Goal: Information Seeking & Learning: Learn about a topic

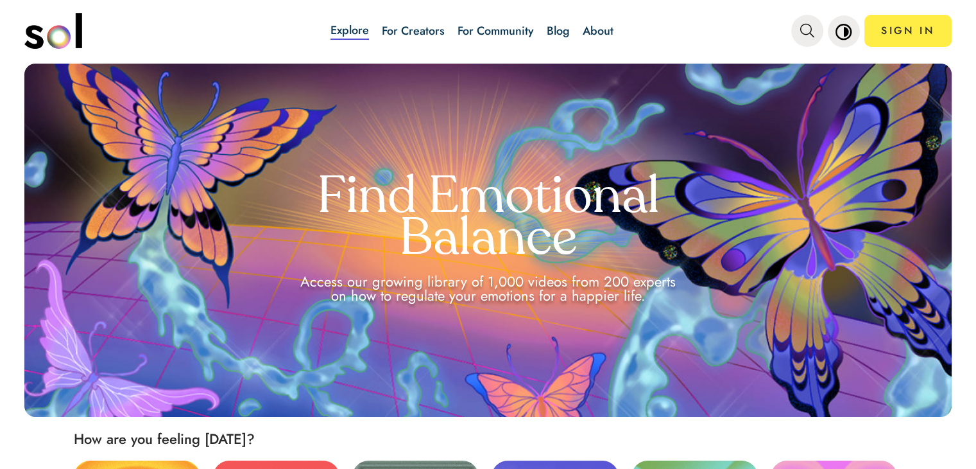
click at [567, 34] on link "Blog" at bounding box center [558, 30] width 23 height 17
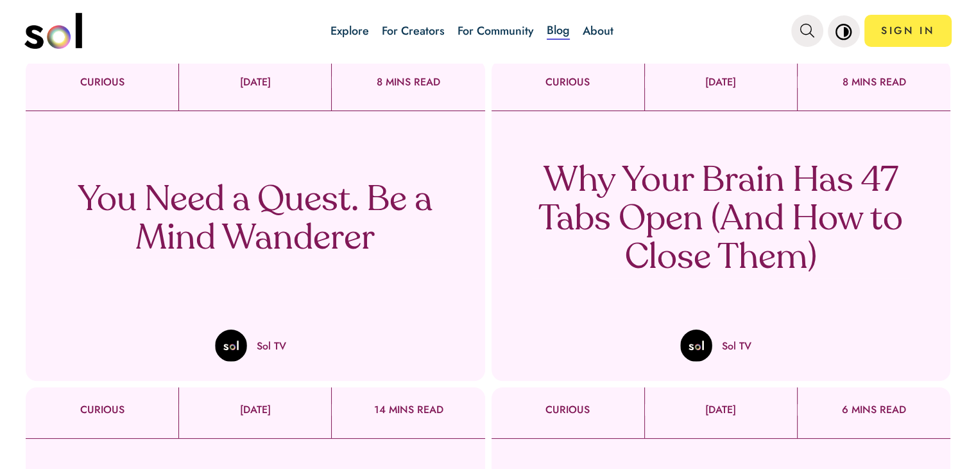
scroll to position [449, 0]
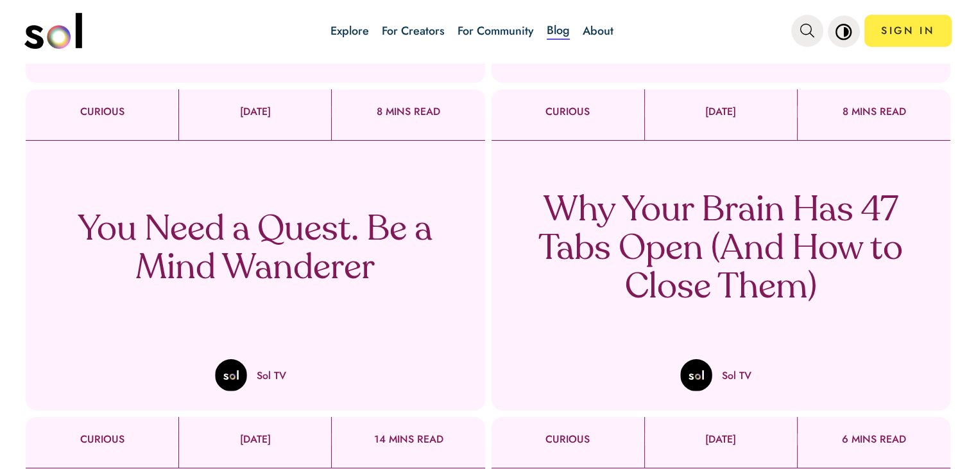
click at [744, 213] on p "Why Your Brain Has 47 Tabs Open (And How to Close Them)" at bounding box center [720, 250] width 379 height 116
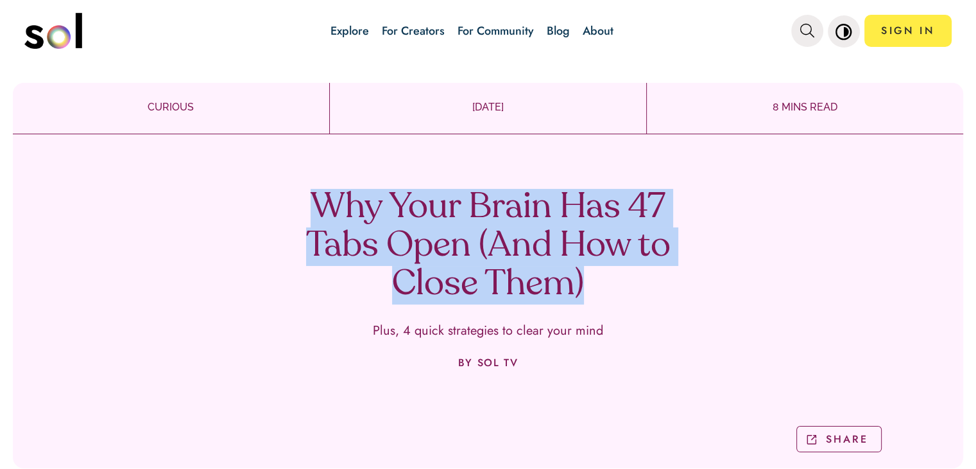
drag, startPoint x: 300, startPoint y: 202, endPoint x: 677, endPoint y: 294, distance: 387.2
click at [677, 294] on div "Why Your Brain Has 47 Tabs Open (And How to Close Them) Plus, 4 quick strategie…" at bounding box center [488, 306] width 951 height 324
copy h1 "Why Your Brain Has 47 Tabs Open (And How to Close Them)"
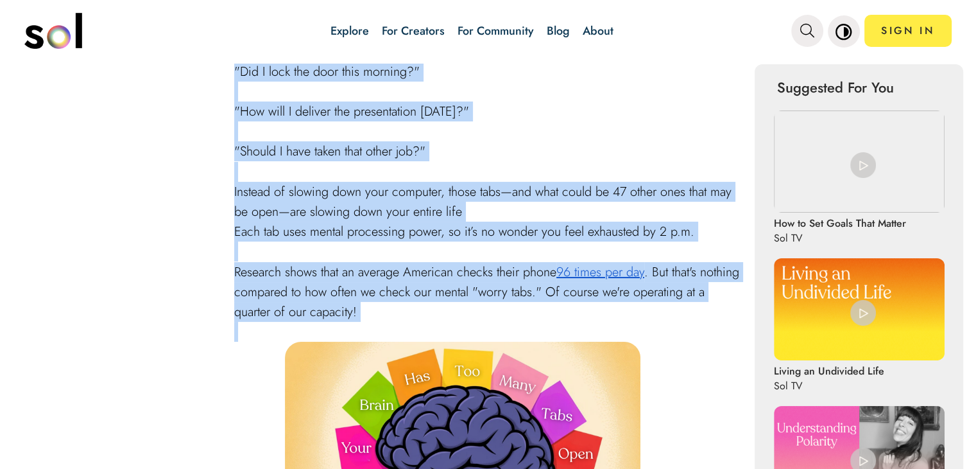
scroll to position [642, 0]
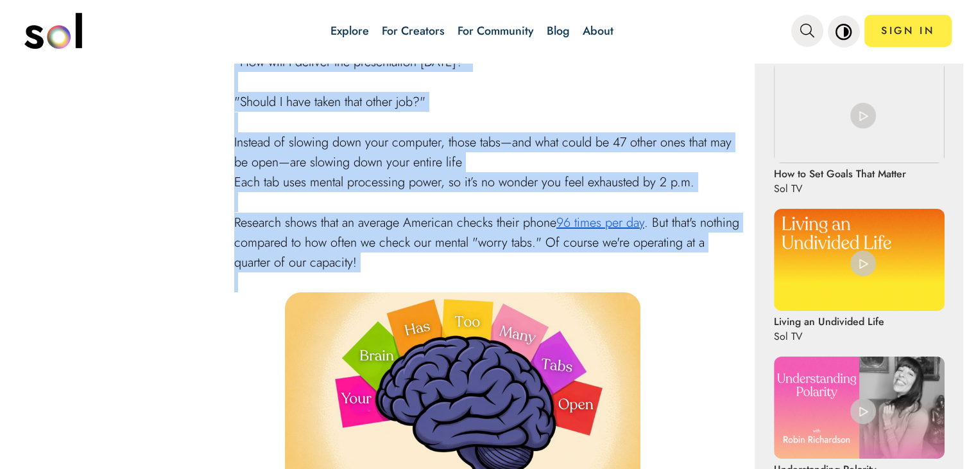
drag, startPoint x: 234, startPoint y: 306, endPoint x: 470, endPoint y: 275, distance: 238.2
copy div "You're trying to write a report, but your brain is re-playing last night's argu…"
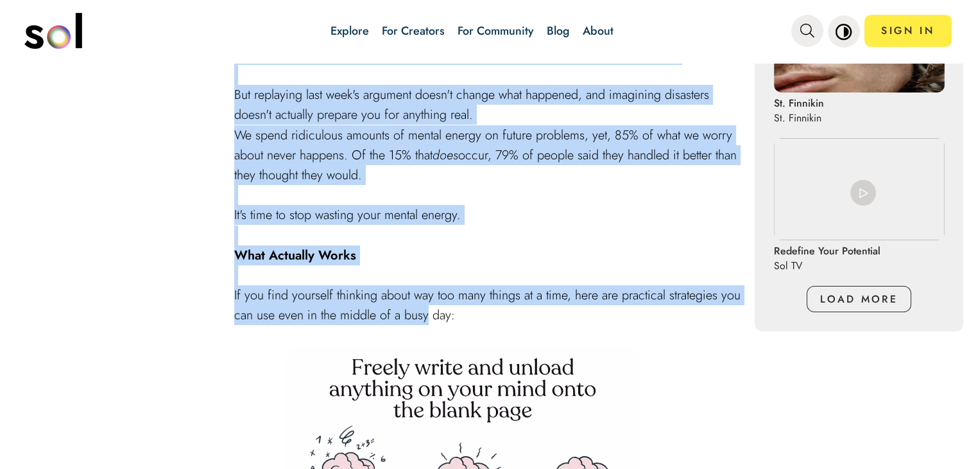
scroll to position [1220, 0]
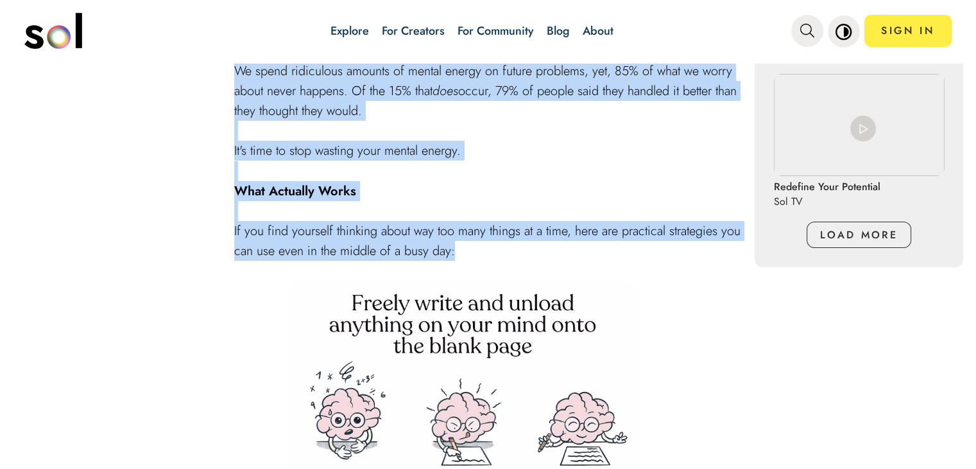
drag, startPoint x: 232, startPoint y: 132, endPoint x: 562, endPoint y: 252, distance: 351.9
copy div "Your brain opens all the tabs in your mind for one reason: It thinks it's helpi…"
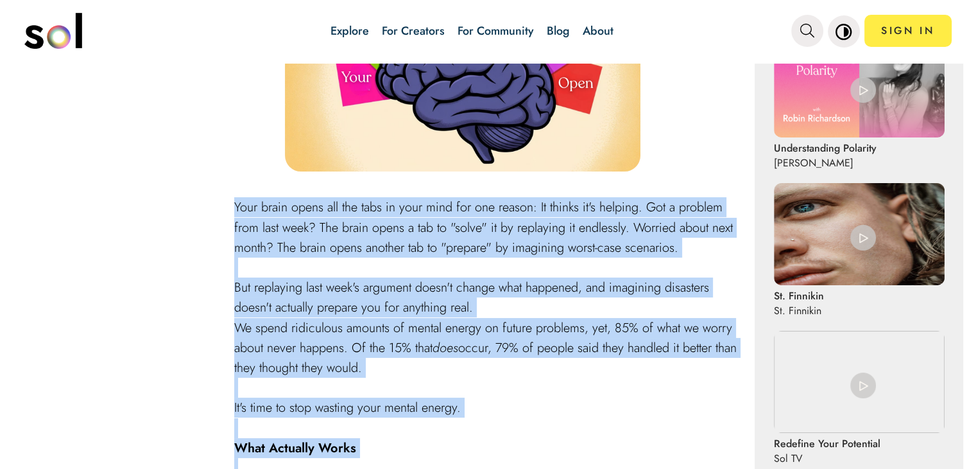
scroll to position [1284, 0]
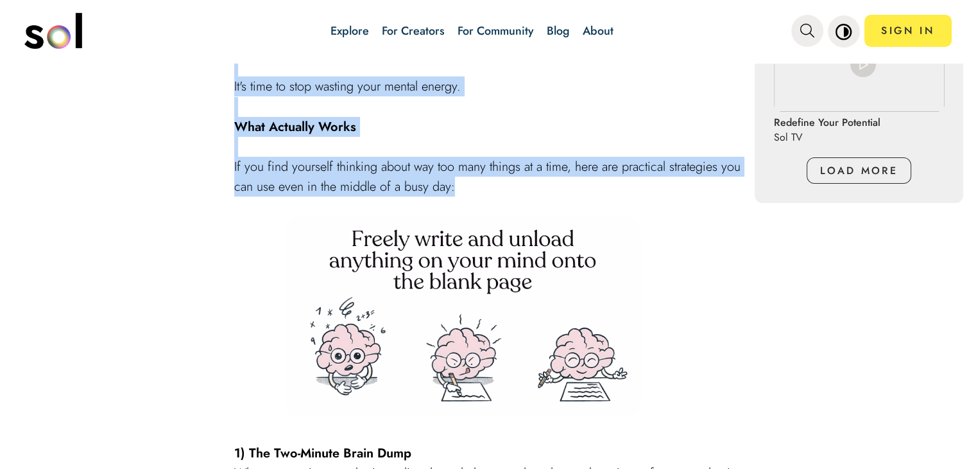
click at [607, 234] on img at bounding box center [463, 317] width 356 height 200
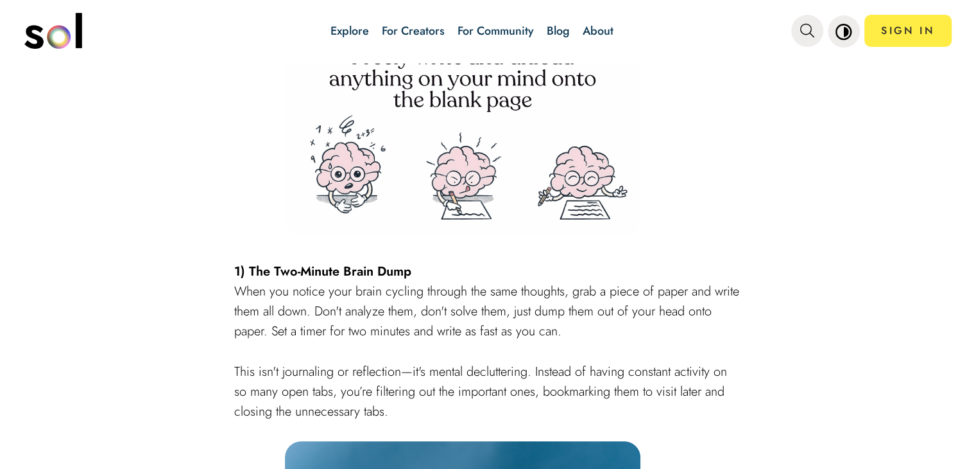
scroll to position [1541, 0]
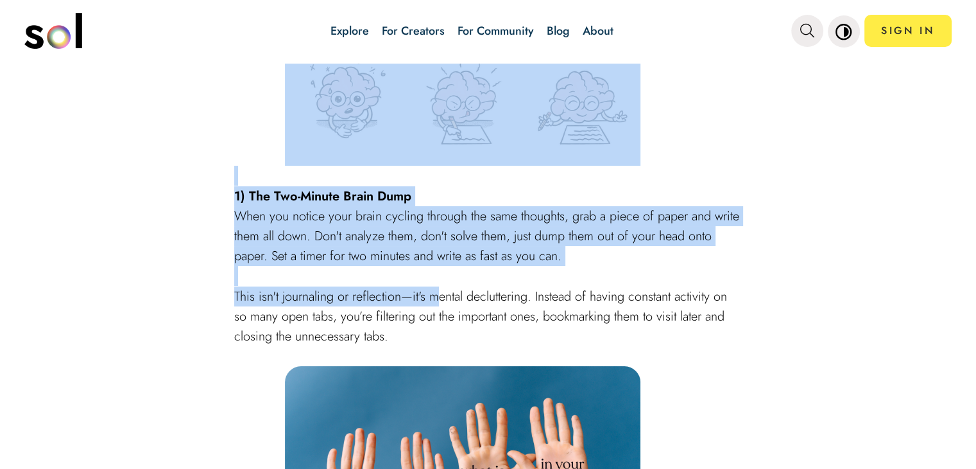
drag, startPoint x: 209, startPoint y: 178, endPoint x: 444, endPoint y: 278, distance: 254.8
click at [444, 278] on div "Table of Contents You're trying to write a report, but your brain is re-playing…" at bounding box center [488, 318] width 951 height 2757
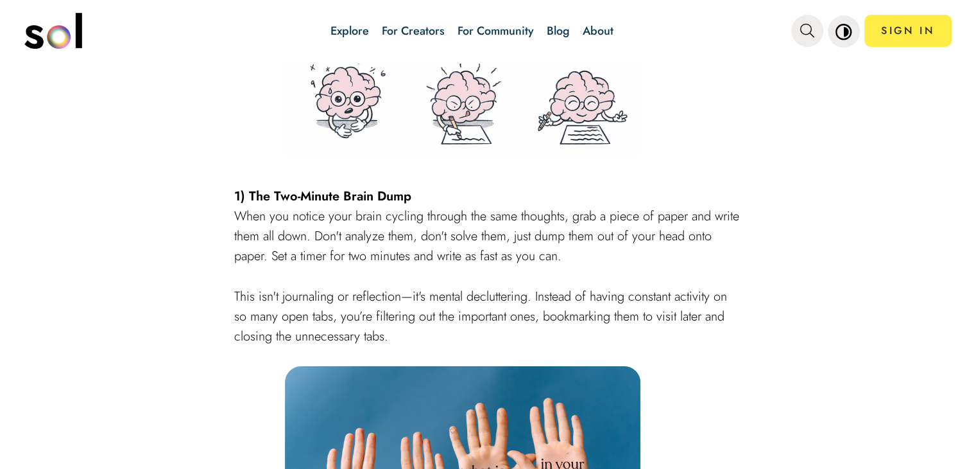
click at [481, 332] on p "This isn't journaling or reflection—it's mental decluttering. Instead of having…" at bounding box center [488, 316] width 508 height 60
drag, startPoint x: 228, startPoint y: 182, endPoint x: 404, endPoint y: 334, distance: 232.5
click at [404, 334] on div "Table of Contents You're trying to write a report, but your brain is re-playing…" at bounding box center [488, 318] width 951 height 2757
copy div "1) The Two-Minute Brain Dump When you notice your brain cycling through the sam…"
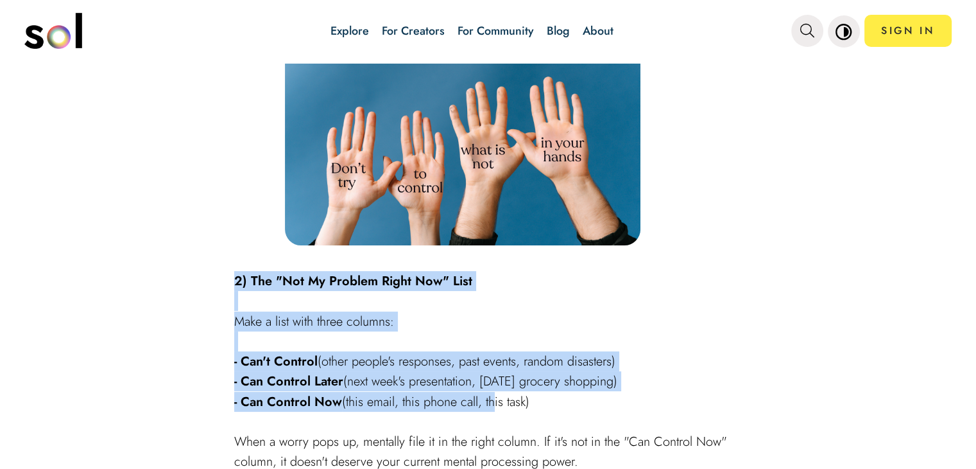
scroll to position [1926, 0]
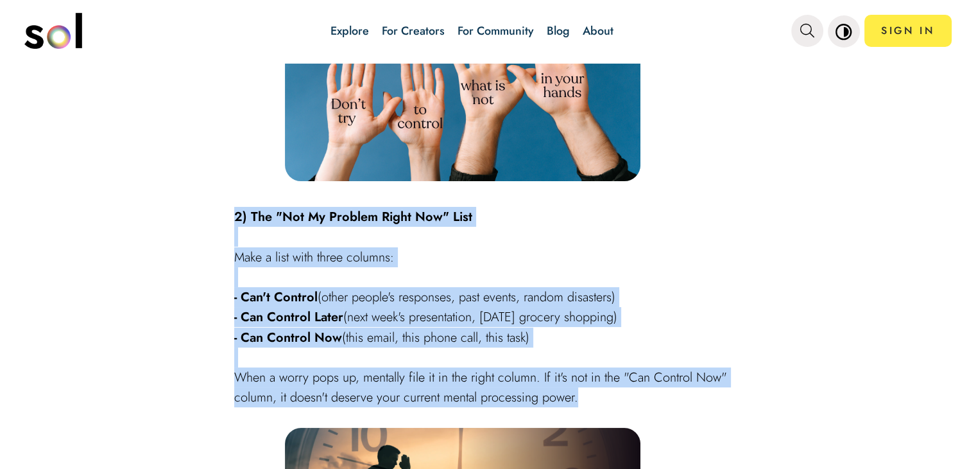
drag, startPoint x: 234, startPoint y: 268, endPoint x: 675, endPoint y: 388, distance: 457.2
copy div "2) The "Not My Problem Right Now" List Make a list with three columns: - Can't …"
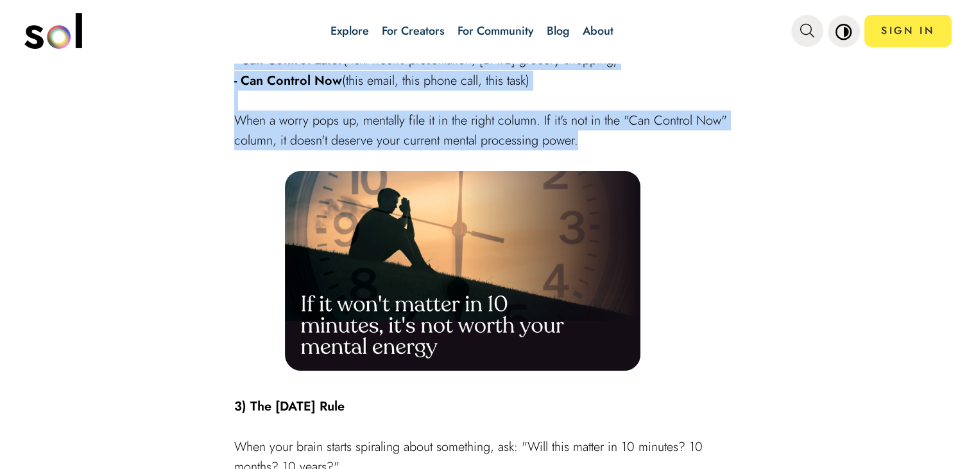
scroll to position [2311, 0]
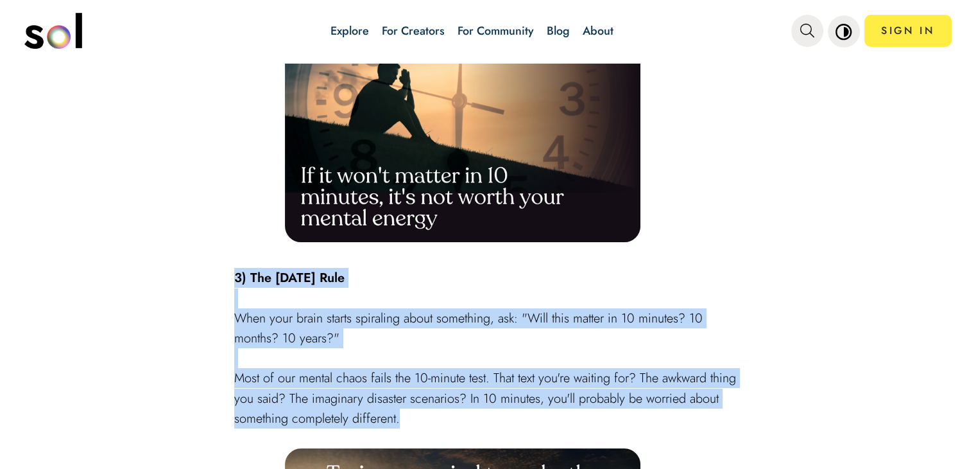
drag, startPoint x: 234, startPoint y: 260, endPoint x: 485, endPoint y: 406, distance: 291.1
copy div "3) The [DATE] Rule When your brain starts spiraling about something, ask: "Will…"
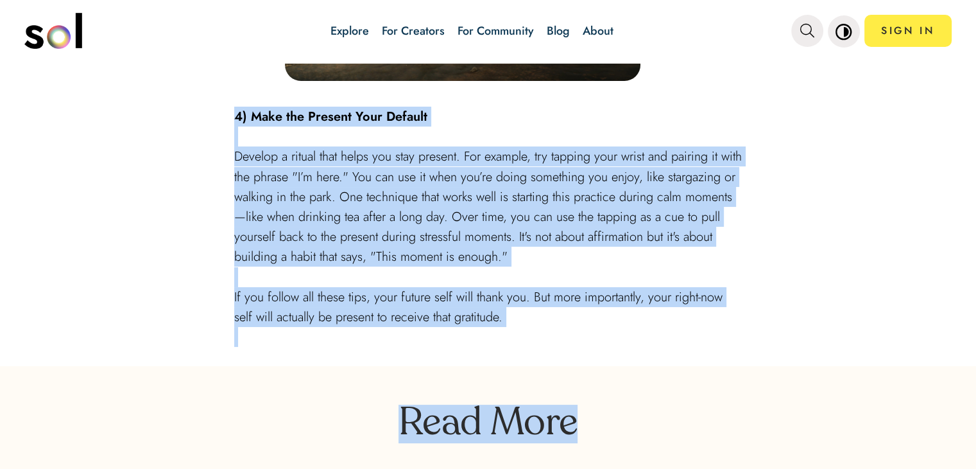
scroll to position [2953, 0]
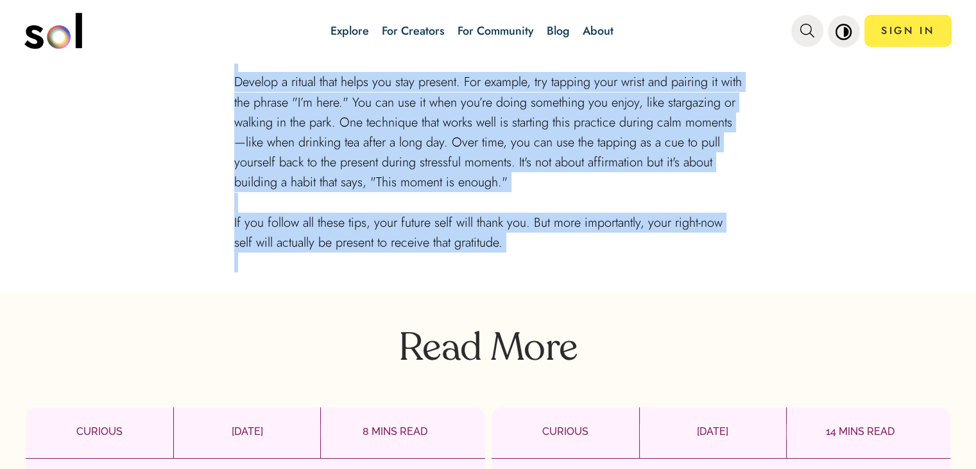
drag, startPoint x: 232, startPoint y: 280, endPoint x: 639, endPoint y: 239, distance: 409.0
copy div "4) Make the Present Your Default Develop a ritual that helps you stay present. …"
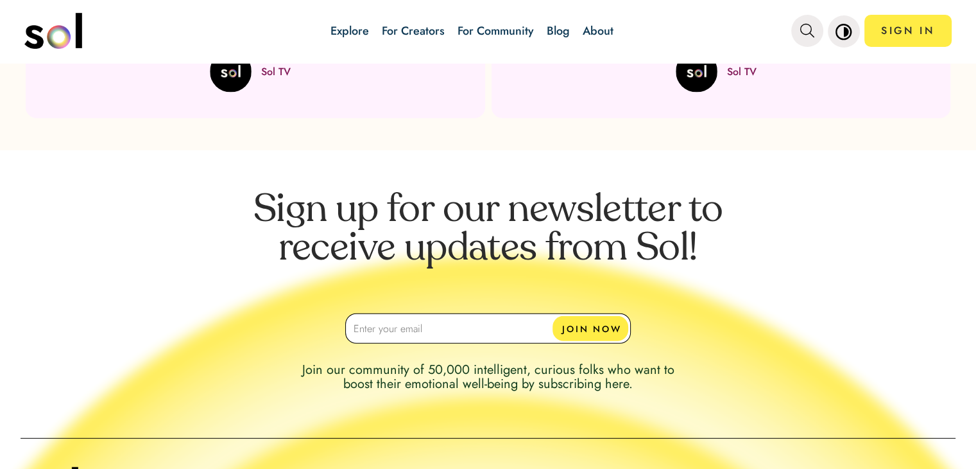
scroll to position [3635, 0]
